Goal: Find specific page/section: Find specific page/section

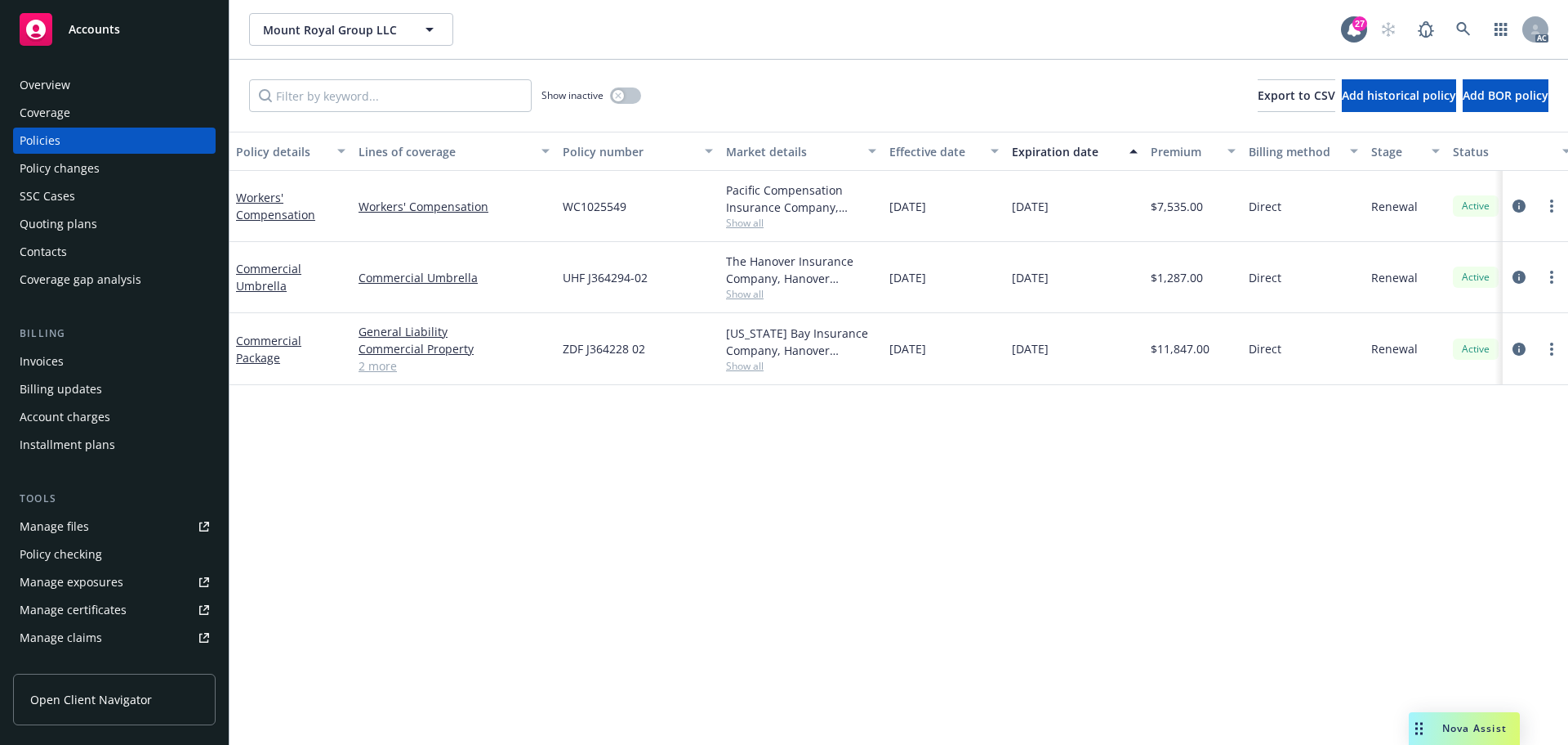
click at [749, 222] on span "Show all" at bounding box center [801, 222] width 151 height 14
